Goal: Navigation & Orientation: Find specific page/section

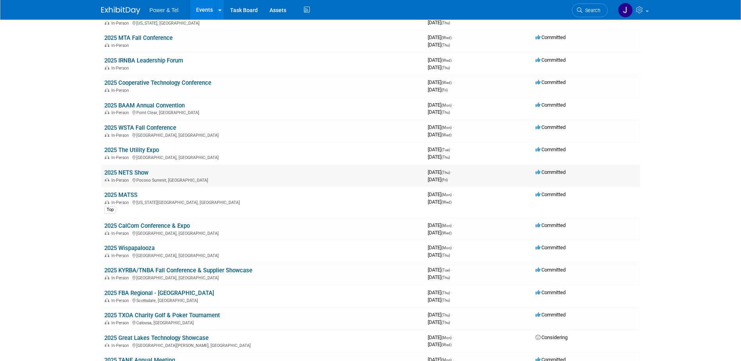
scroll to position [391, 0]
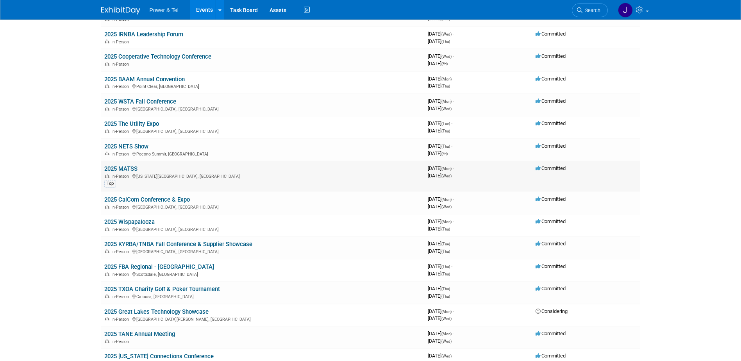
click at [123, 168] on link "2025 MATSS" at bounding box center [120, 168] width 33 height 7
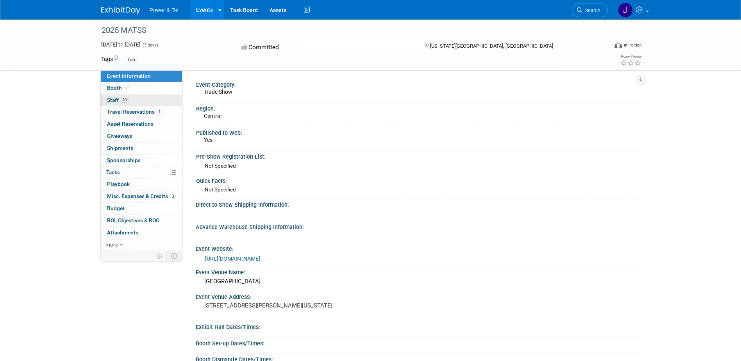
click at [116, 102] on span "Staff 10" at bounding box center [117, 100] width 21 height 6
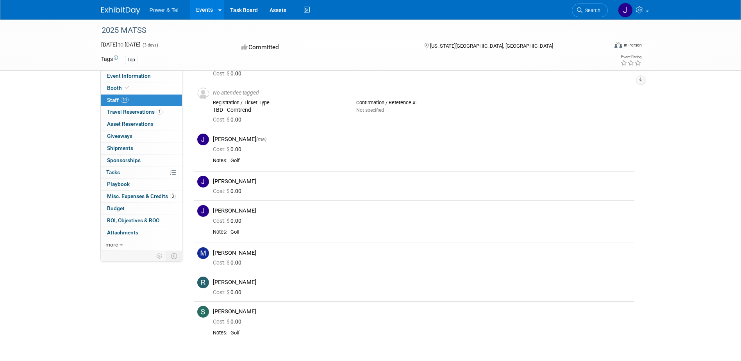
scroll to position [130, 0]
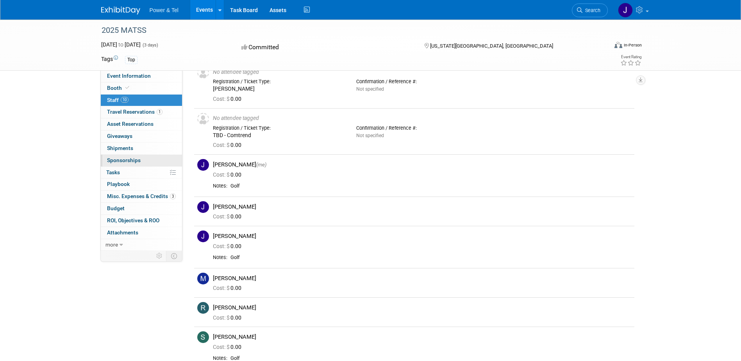
click at [123, 159] on span "Sponsorships 0" at bounding box center [124, 160] width 34 height 6
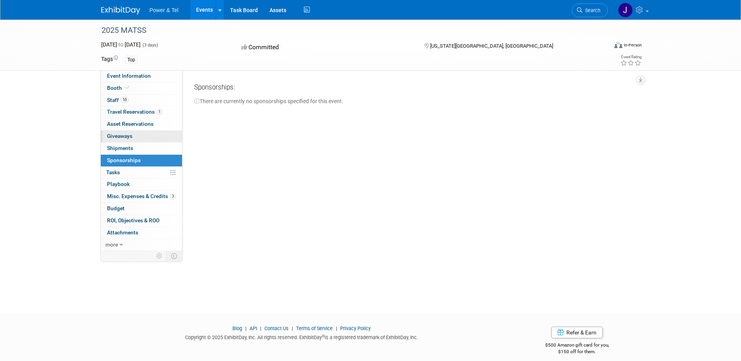
click at [122, 137] on span "Giveaways 0" at bounding box center [119, 136] width 25 height 6
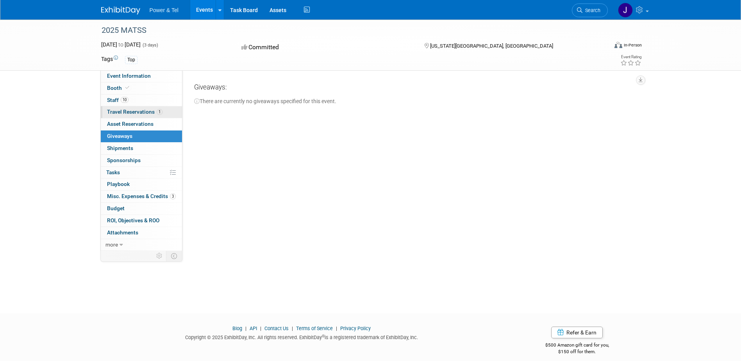
click at [126, 109] on span "Travel Reservations 1" at bounding box center [134, 112] width 55 height 6
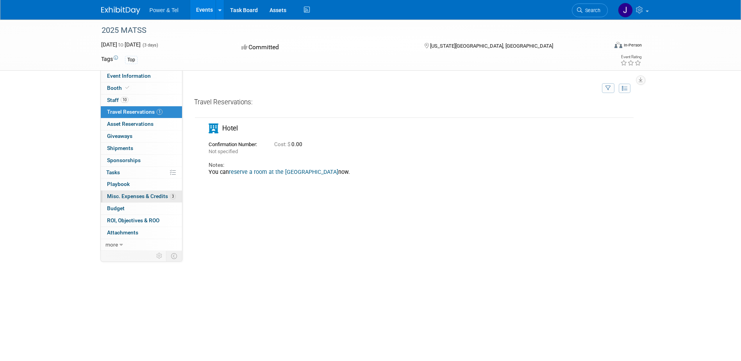
click at [133, 196] on span "Misc. Expenses & Credits 3" at bounding box center [141, 196] width 69 height 6
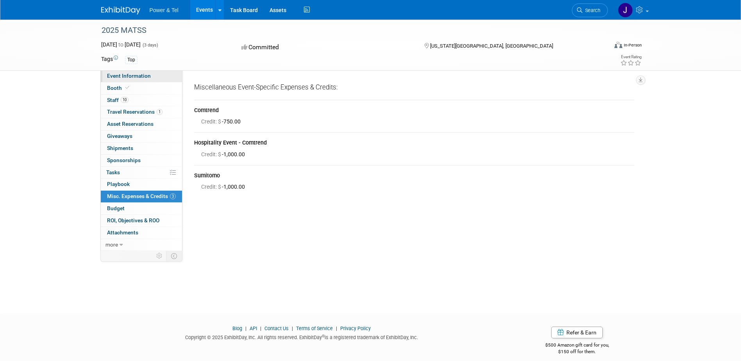
click at [116, 75] on span "Event Information" at bounding box center [129, 76] width 44 height 6
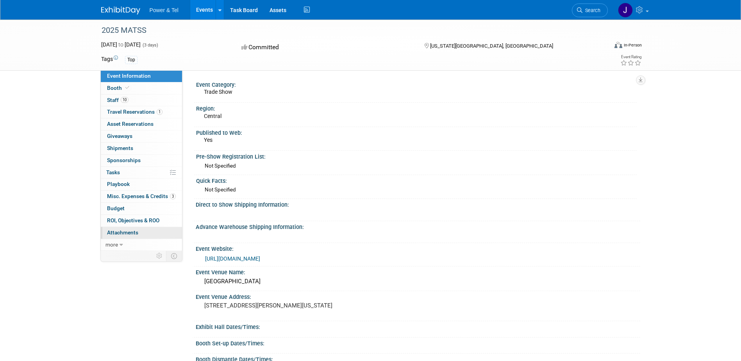
click at [129, 232] on span "Attachments 0" at bounding box center [122, 232] width 31 height 6
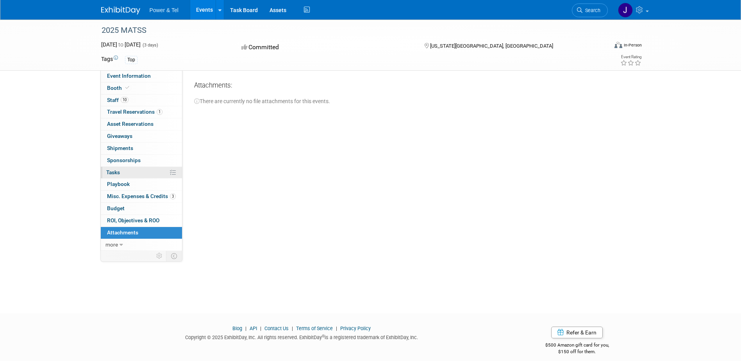
click at [119, 172] on span "Tasks 0%" at bounding box center [113, 172] width 14 height 6
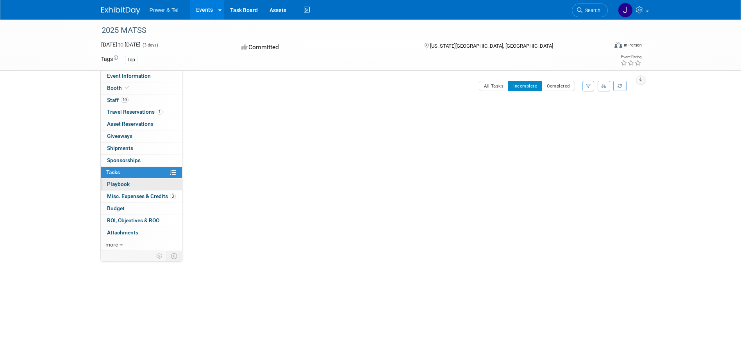
click at [124, 182] on span "Playbook 0" at bounding box center [118, 184] width 23 height 6
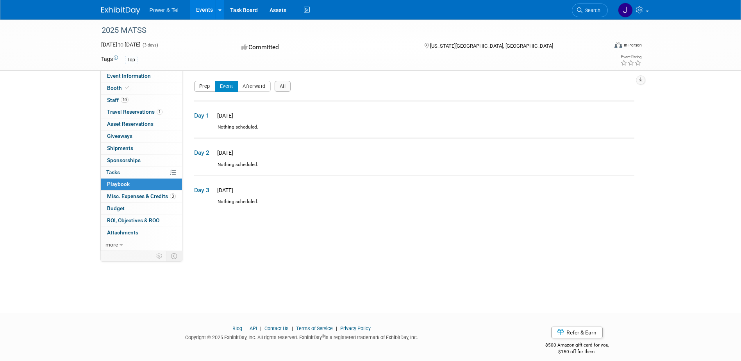
click at [204, 85] on button "Prep" at bounding box center [204, 86] width 21 height 11
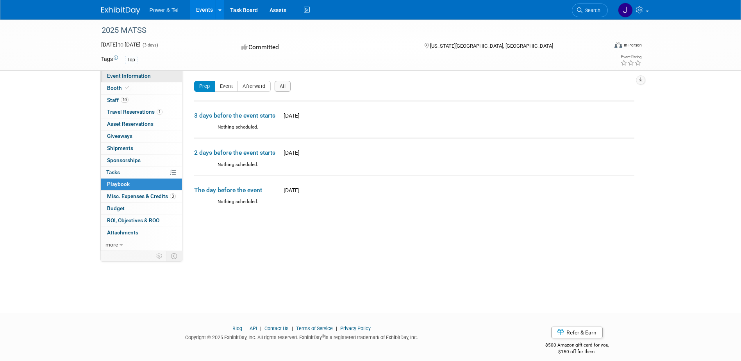
click at [131, 78] on span "Event Information" at bounding box center [129, 76] width 44 height 6
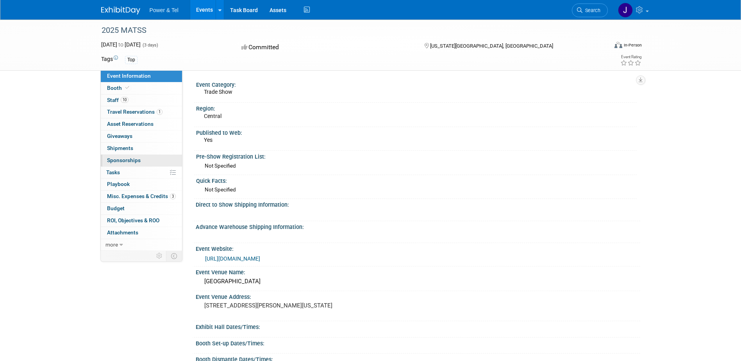
click at [133, 161] on span "Sponsorships 0" at bounding box center [124, 160] width 34 height 6
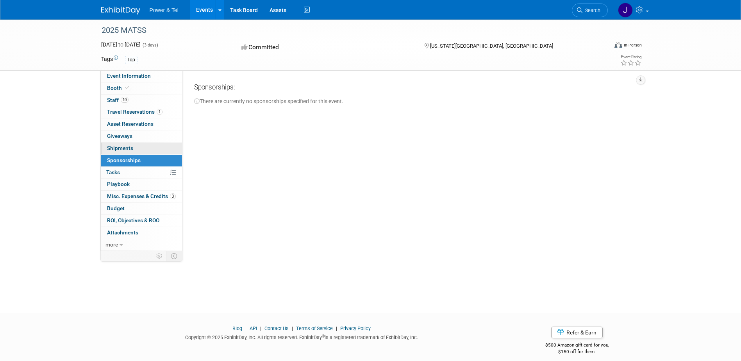
click at [127, 147] on span "Shipments 0" at bounding box center [120, 148] width 26 height 6
click at [127, 138] on span "Giveaways 0" at bounding box center [119, 136] width 25 height 6
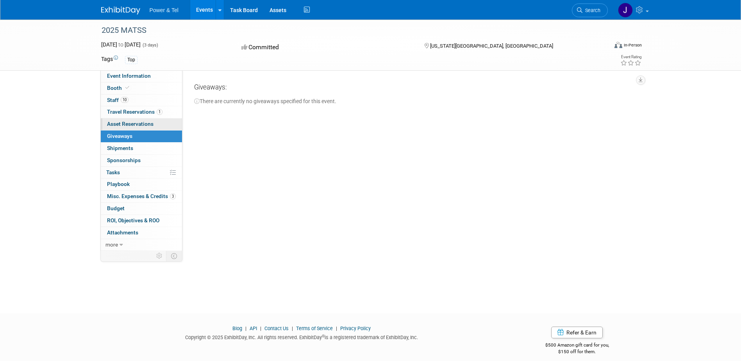
click at [125, 121] on span "Asset Reservations 0" at bounding box center [130, 124] width 46 height 6
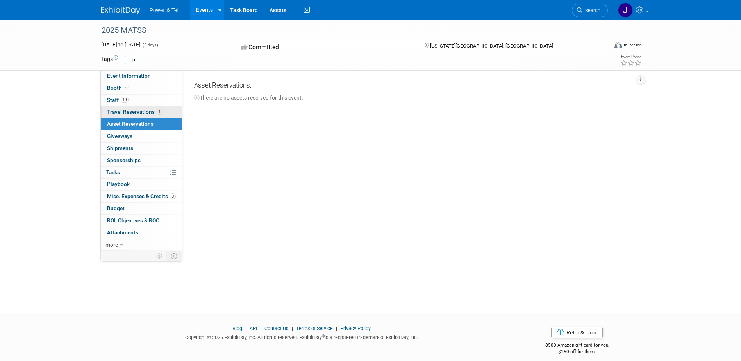
click at [126, 112] on span "Travel Reservations 1" at bounding box center [134, 112] width 55 height 6
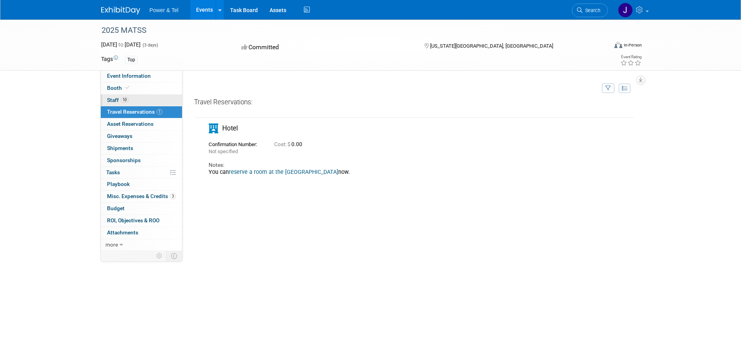
click at [116, 100] on span "Staff 10" at bounding box center [117, 100] width 21 height 6
